Goal: Find specific fact: Find specific fact

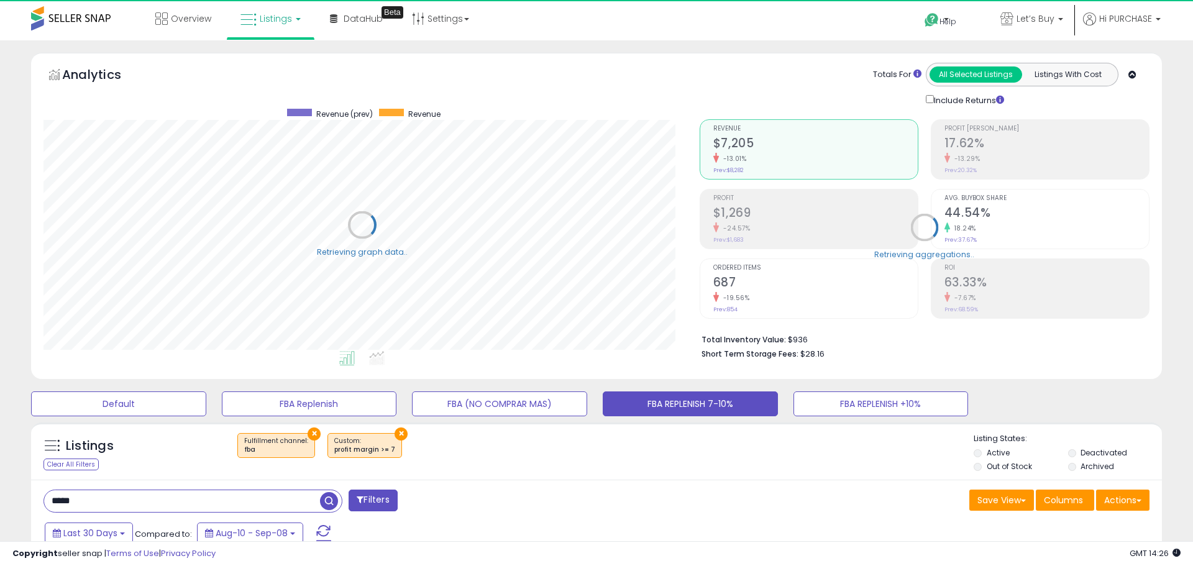
select select "**"
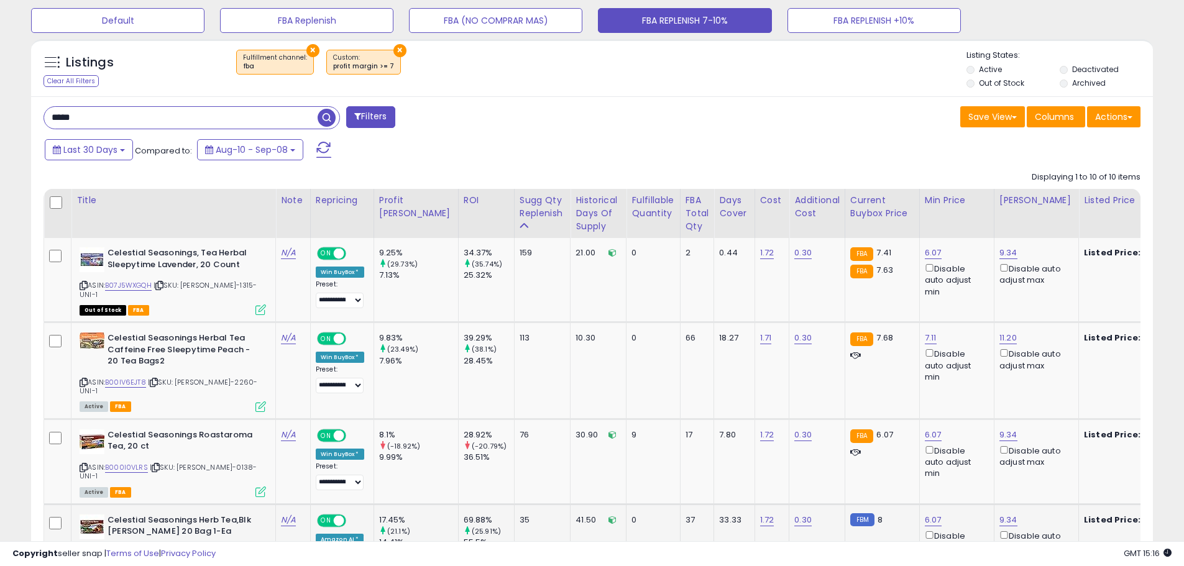
scroll to position [384, 0]
click at [162, 282] on icon at bounding box center [159, 285] width 8 height 7
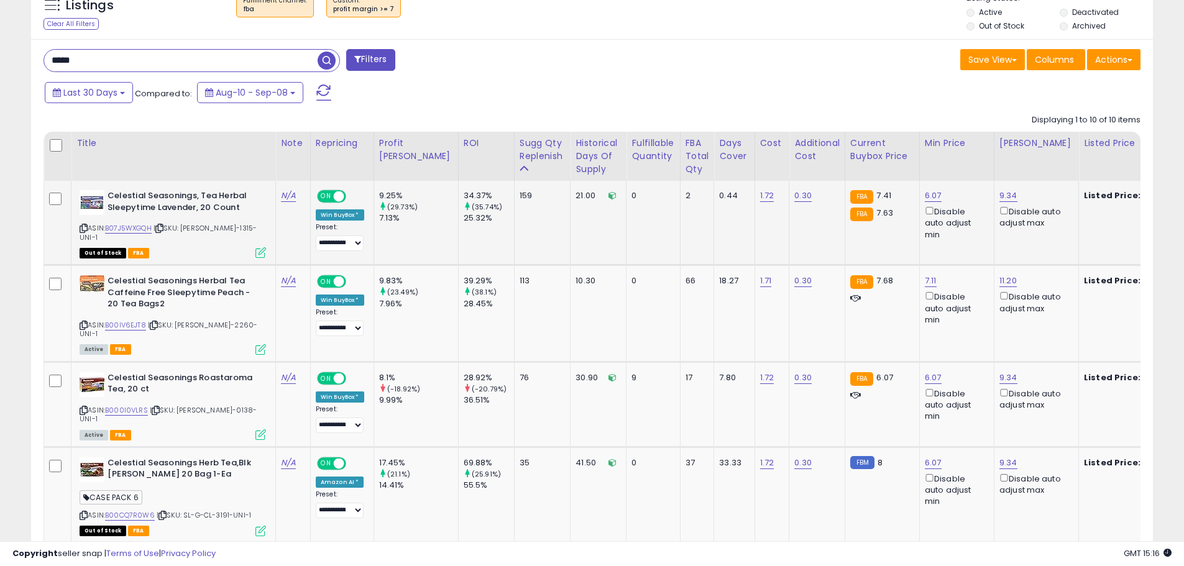
scroll to position [508, 0]
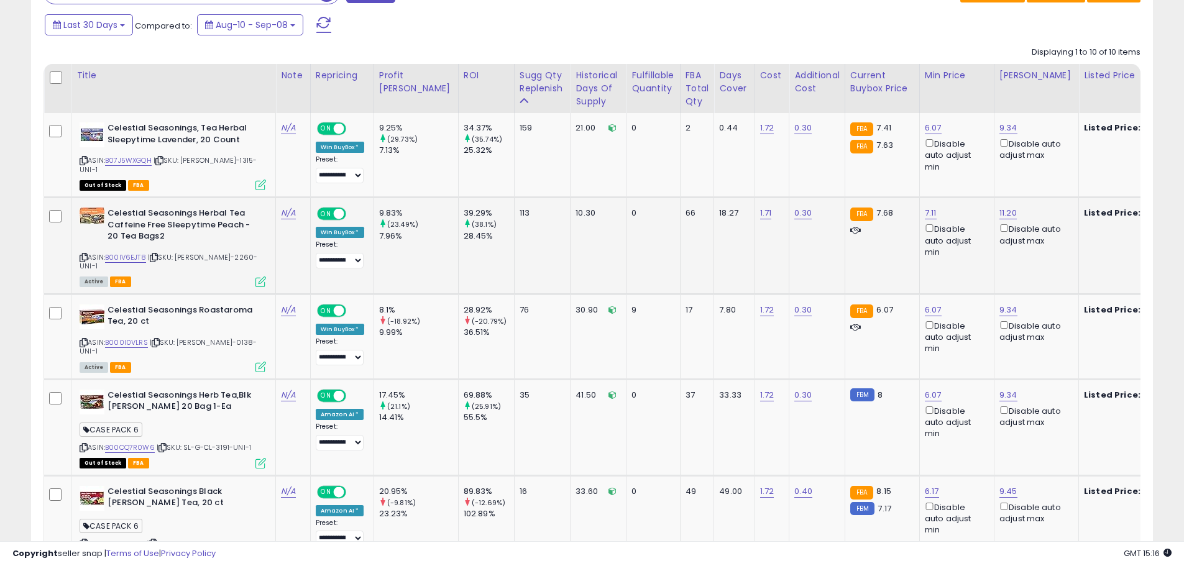
click at [156, 254] on icon at bounding box center [154, 257] width 8 height 7
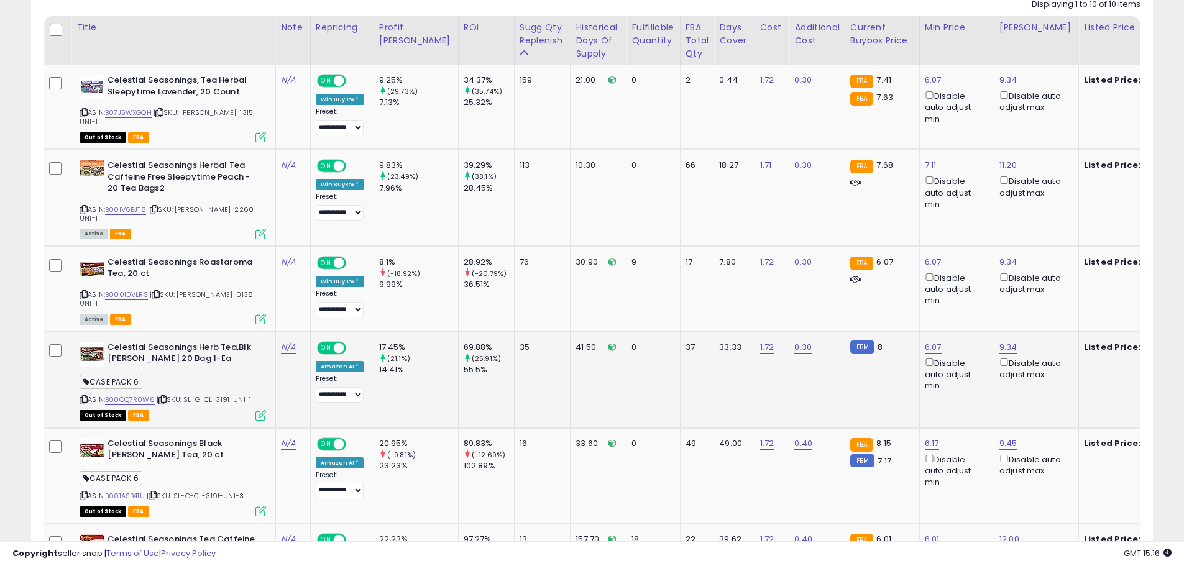
scroll to position [633, 0]
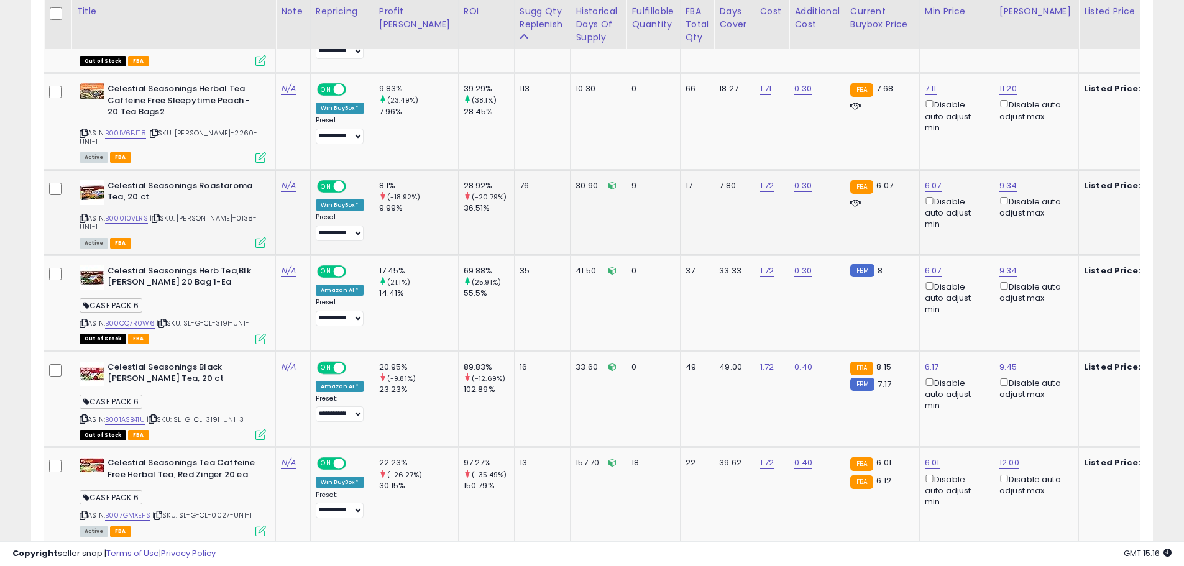
click at [156, 215] on icon at bounding box center [156, 218] width 8 height 7
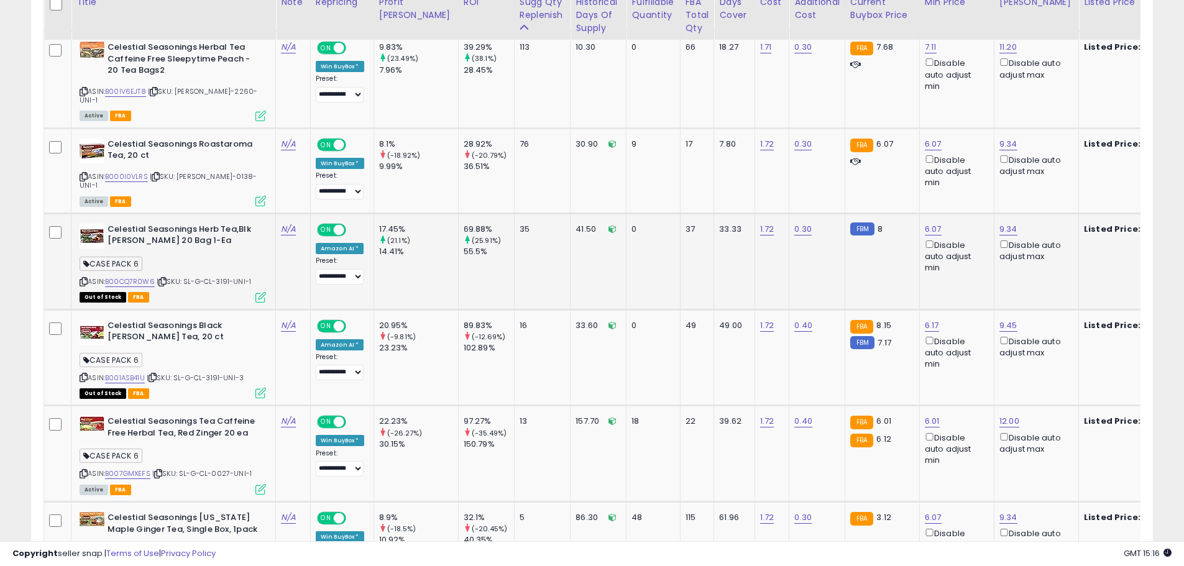
scroll to position [695, 0]
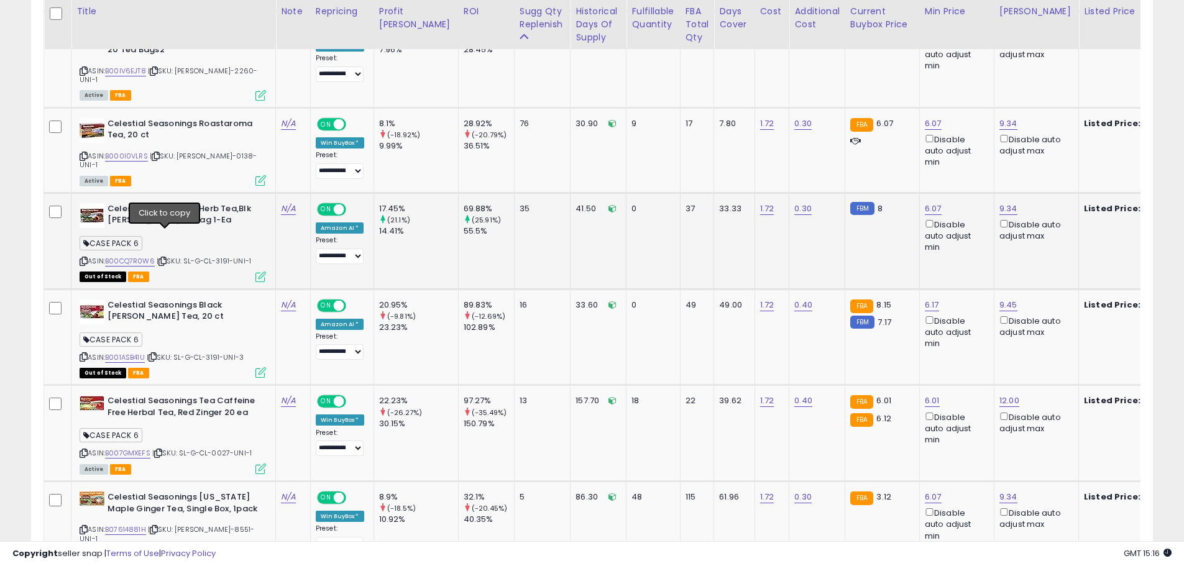
click at [164, 258] on icon at bounding box center [162, 261] width 8 height 7
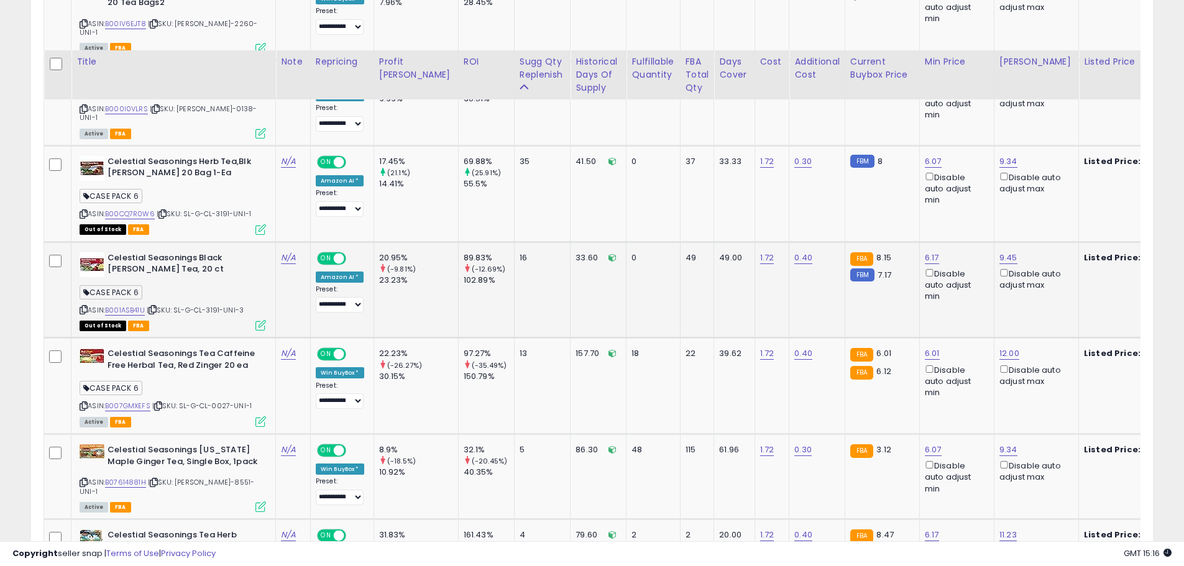
scroll to position [819, 0]
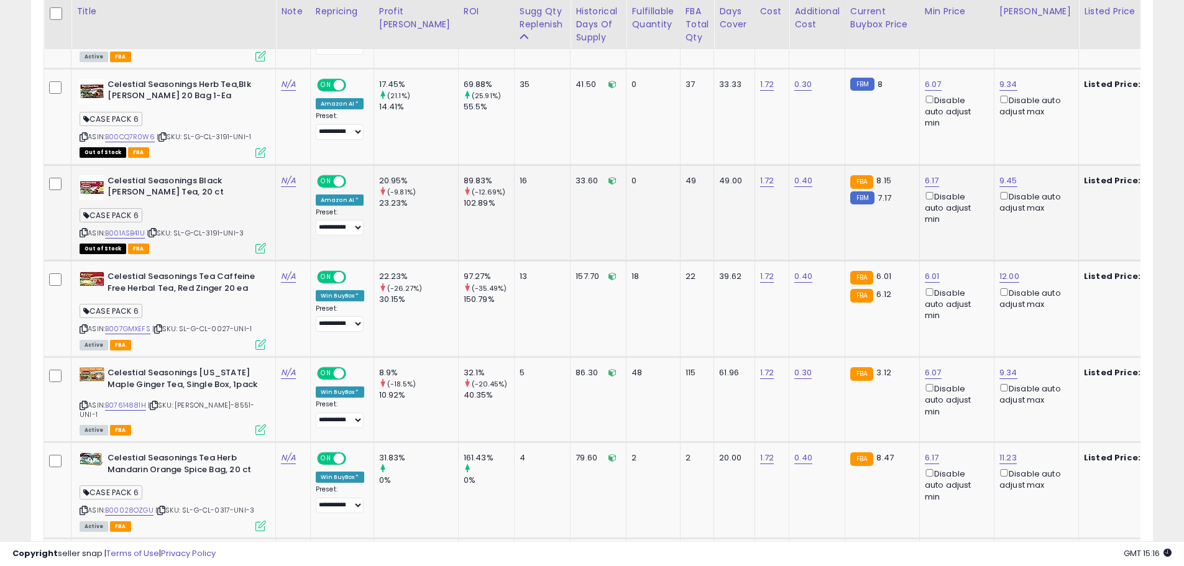
click at [152, 229] on icon at bounding box center [153, 232] width 8 height 7
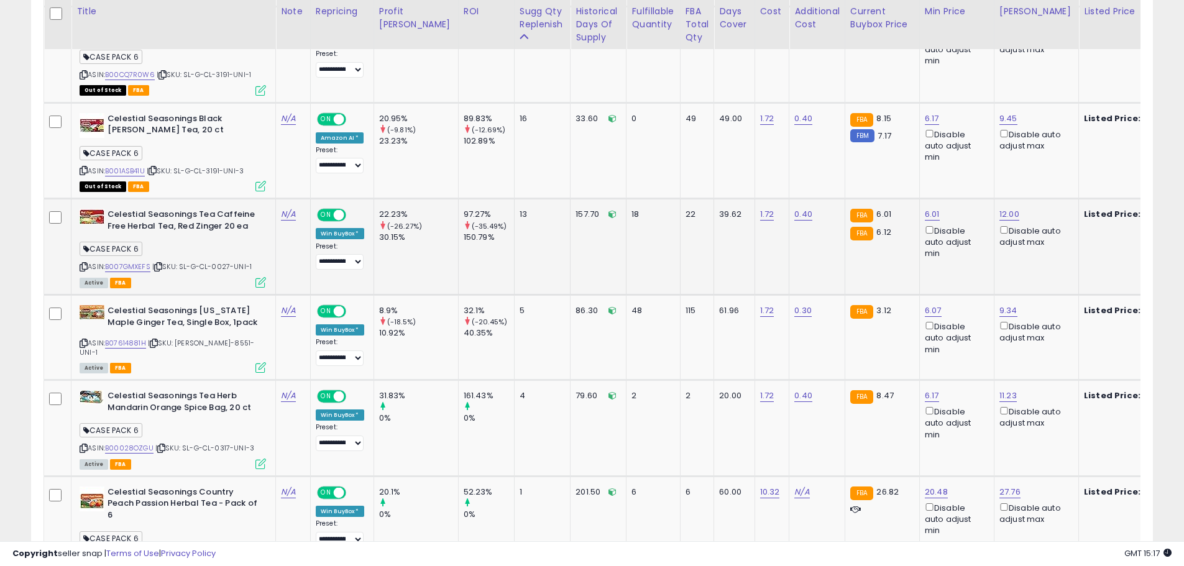
click at [160, 264] on icon at bounding box center [158, 267] width 8 height 7
click at [222, 262] on span "| SKU: SL-G-CL-0027-UNI-1" at bounding box center [201, 267] width 99 height 10
copy span "0027"
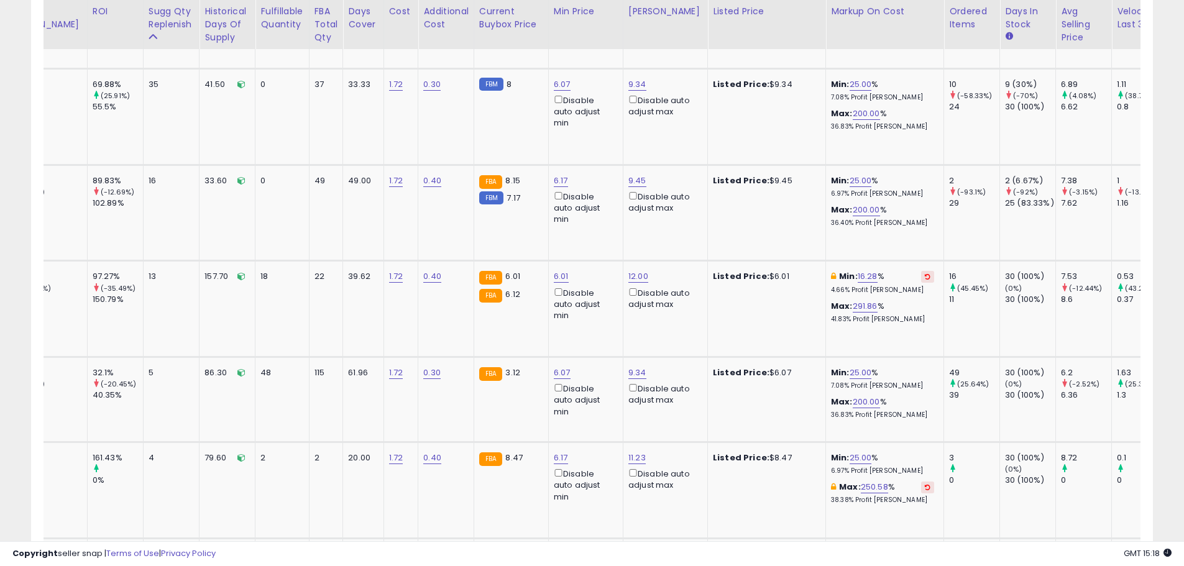
scroll to position [0, 0]
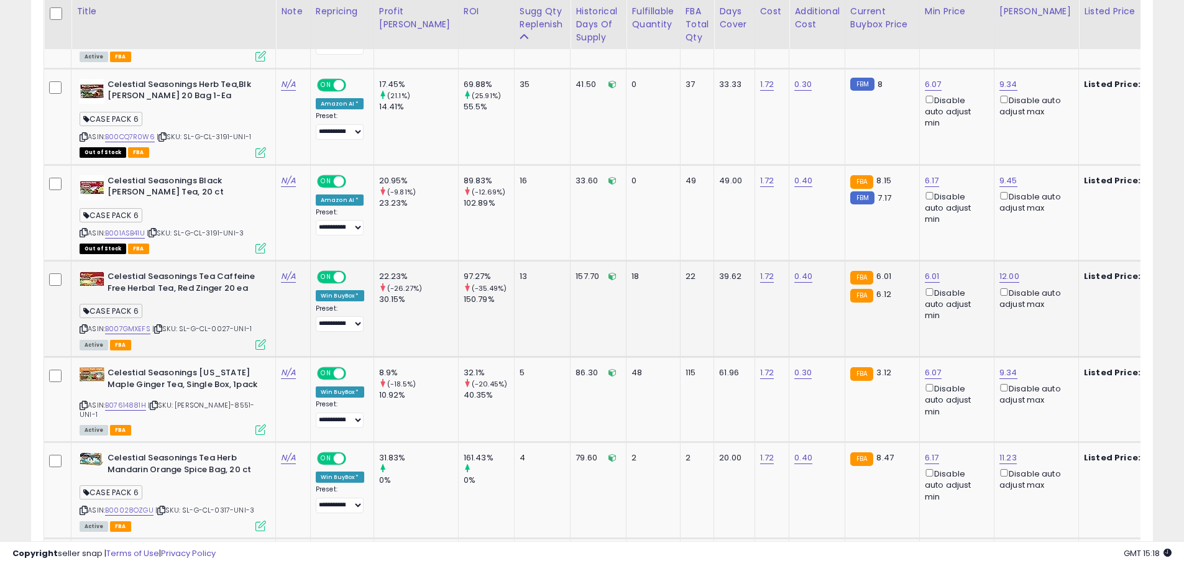
click at [219, 324] on span "| SKU: SL-G-CL-0027-UNI-1" at bounding box center [201, 329] width 99 height 10
copy span "0027"
click at [160, 326] on icon at bounding box center [158, 329] width 8 height 7
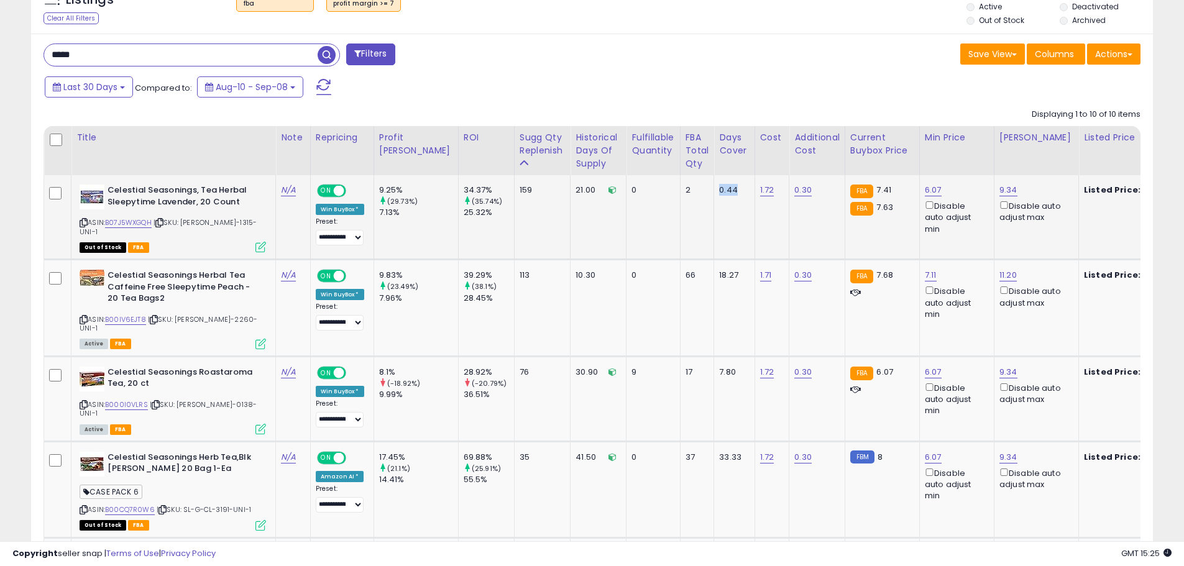
drag, startPoint x: 707, startPoint y: 191, endPoint x: 683, endPoint y: 192, distance: 24.3
click at [683, 192] on tr "Celestial Seasonings, Tea Herbal Sleepytime Lavender, 20 Count ASIN: B07J5WXGQH…" at bounding box center [1174, 217] width 2260 height 85
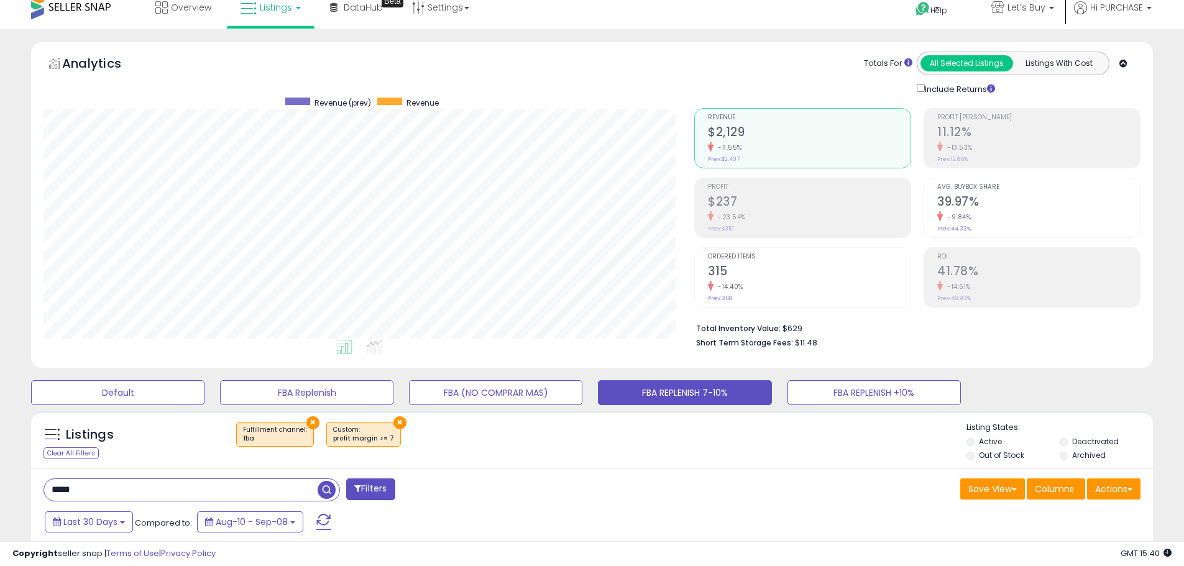
scroll to position [135, 0]
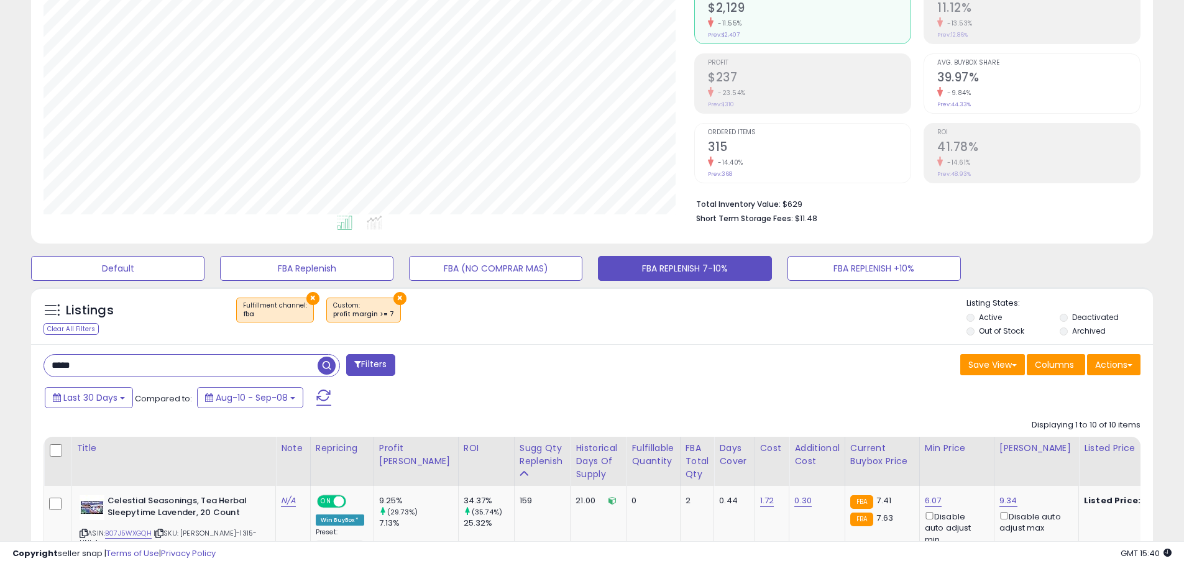
paste input "*****"
drag, startPoint x: 84, startPoint y: 364, endPoint x: 4, endPoint y: 364, distance: 79.6
click at [324, 367] on span "button" at bounding box center [327, 366] width 18 height 18
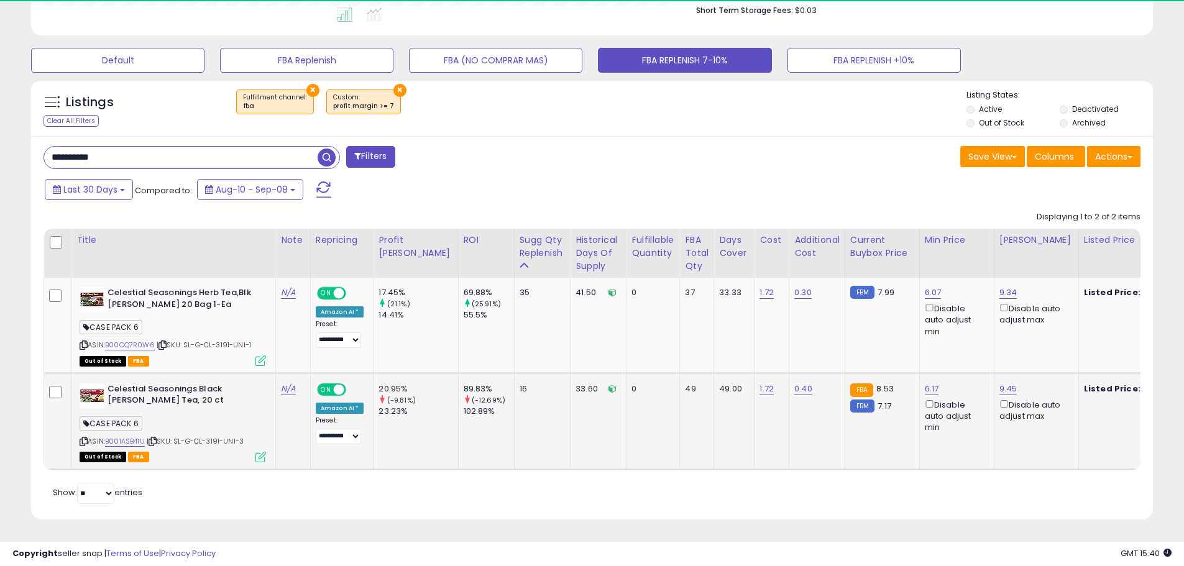
scroll to position [255, 651]
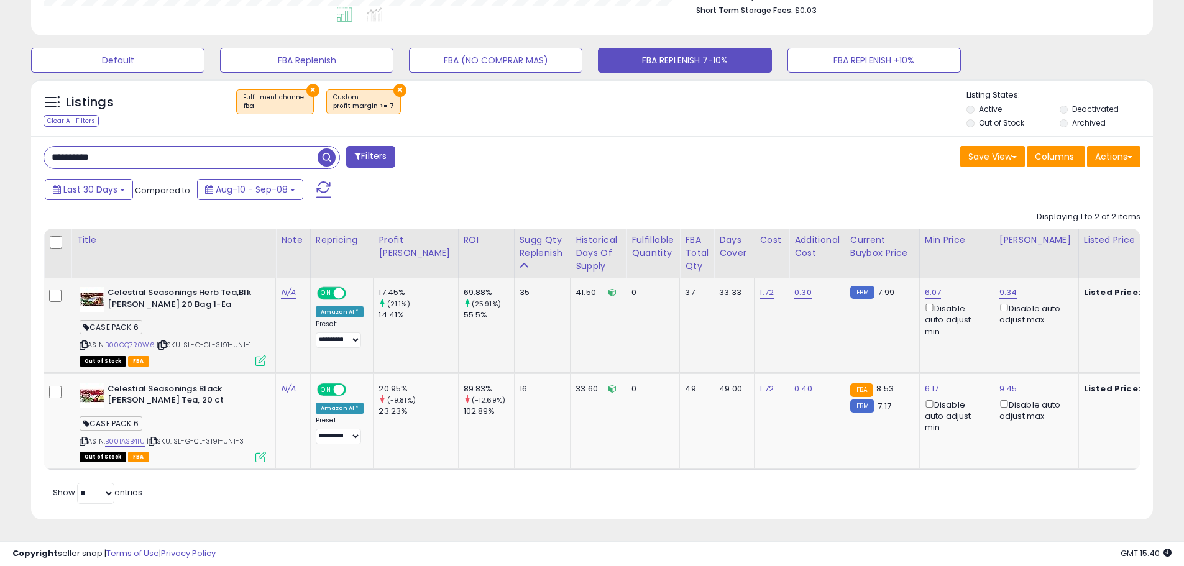
click at [224, 340] on span "| SKU: SL-G-CL-3191-UNI-1" at bounding box center [204, 345] width 94 height 10
copy span "3191"
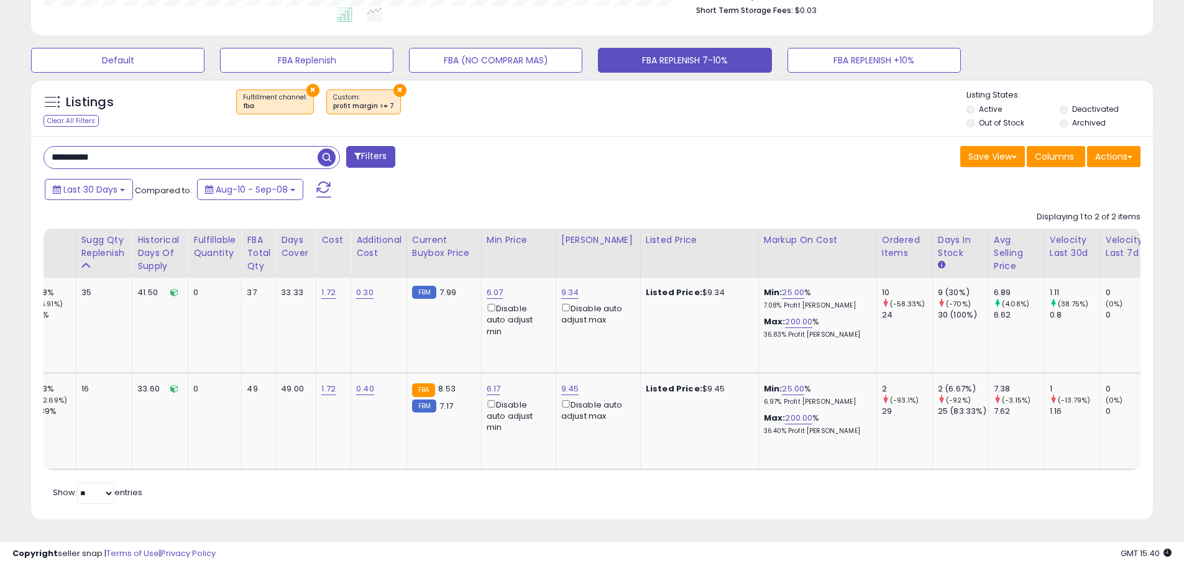
scroll to position [0, 0]
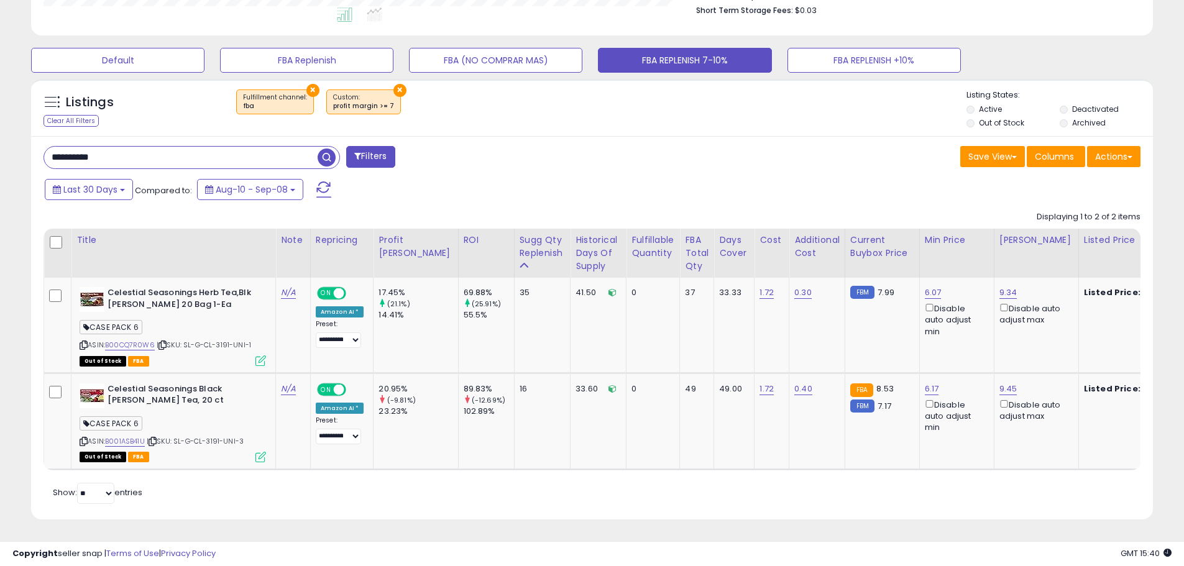
paste input "text"
drag, startPoint x: 113, startPoint y: 144, endPoint x: 16, endPoint y: 142, distance: 97.6
click at [16, 142] on div "**********" at bounding box center [592, 122] width 1172 height 826
click at [324, 149] on span "button" at bounding box center [327, 158] width 18 height 18
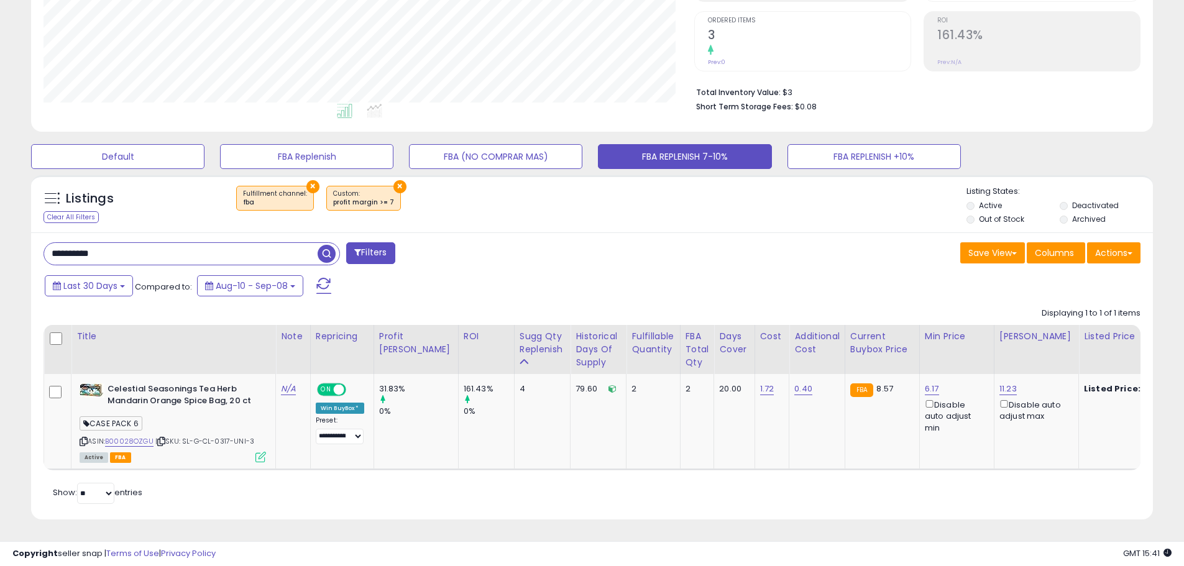
scroll to position [0, 183]
click at [221, 436] on span "| SKU: SL-G-CL-0317-UNI-3" at bounding box center [204, 441] width 99 height 10
copy span "0317"
paste input "text"
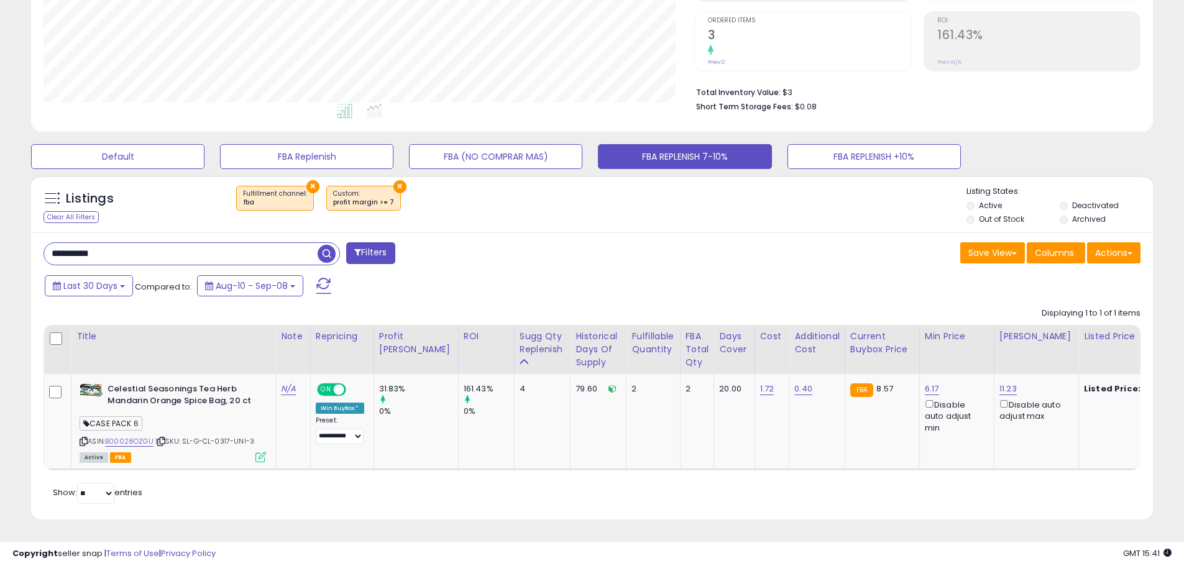
drag, startPoint x: 152, startPoint y: 239, endPoint x: -50, endPoint y: 224, distance: 202.5
click at [0, 224] on html "Unable to login Retrieving listings data.. has not yet accepted the Terms of Us…" at bounding box center [592, 36] width 1184 height 566
type input "**********"
click at [326, 249] on span "button" at bounding box center [327, 254] width 18 height 18
